Goal: Task Accomplishment & Management: Use online tool/utility

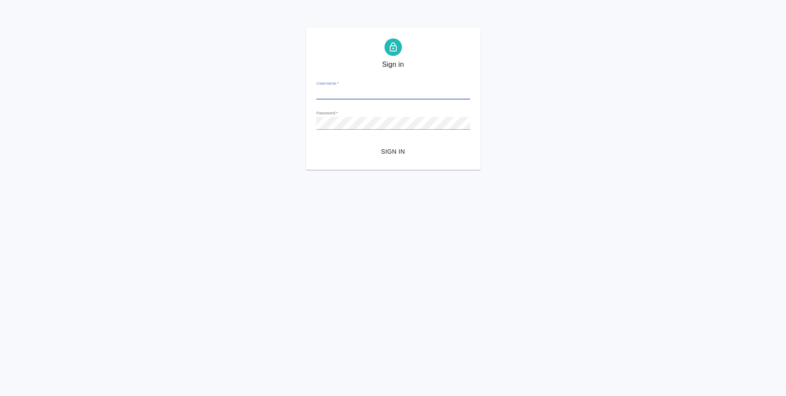
type input "[EMAIL_ADDRESS][DOMAIN_NAME]"
click at [396, 150] on span "Sign in" at bounding box center [393, 151] width 140 height 11
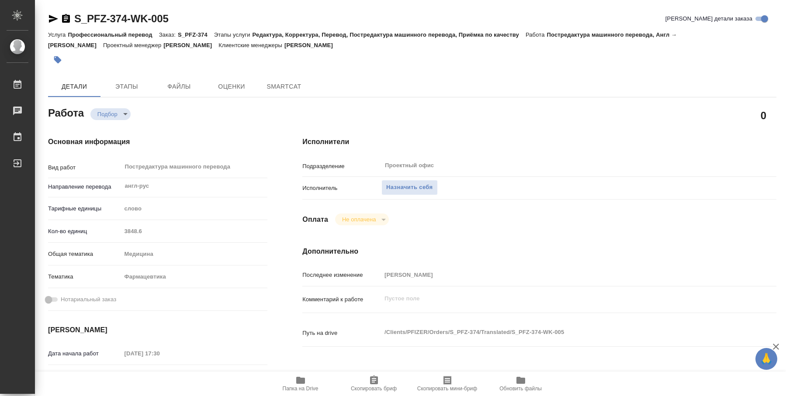
type textarea "x"
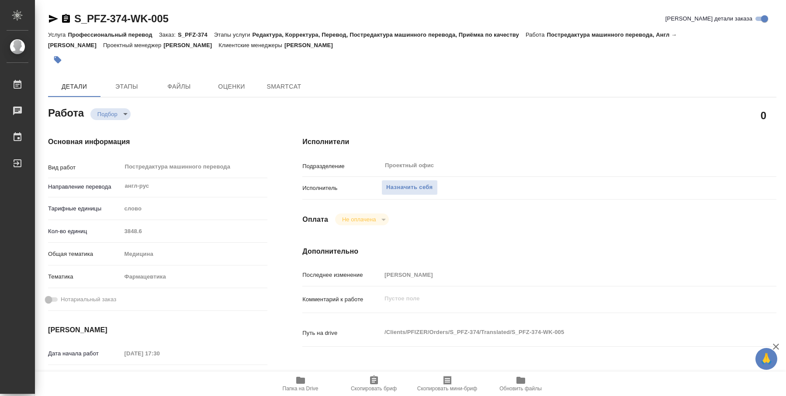
type textarea "x"
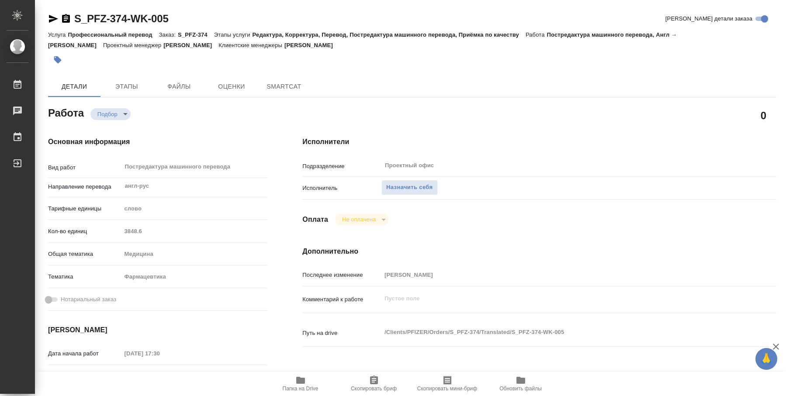
type textarea "x"
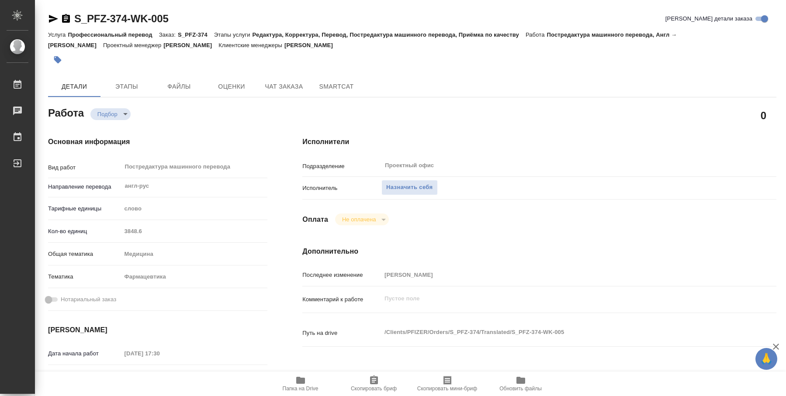
type textarea "x"
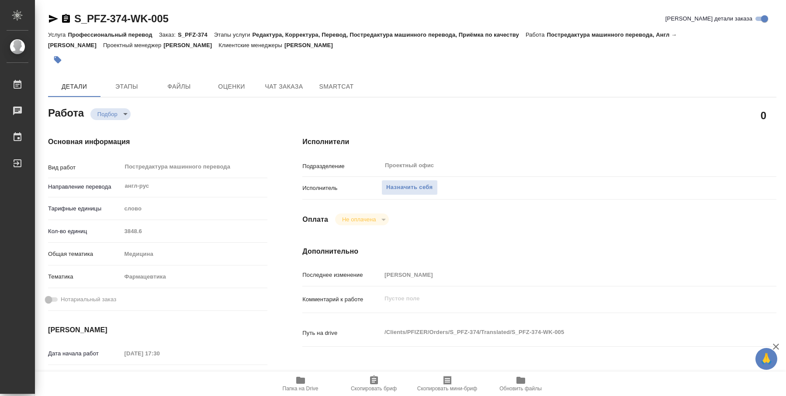
type textarea "x"
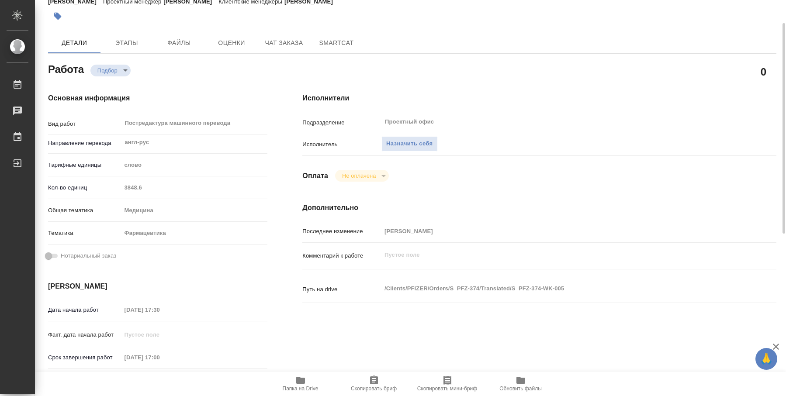
scroll to position [131, 0]
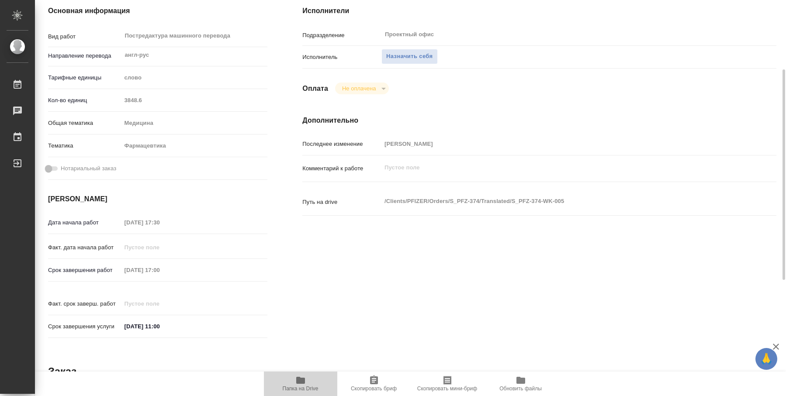
click at [303, 380] on icon "button" at bounding box center [300, 380] width 9 height 7
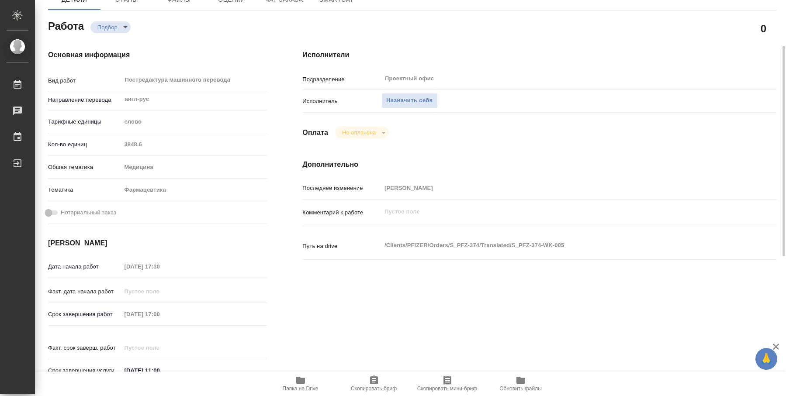
scroll to position [43, 0]
